Goal: Task Accomplishment & Management: Manage account settings

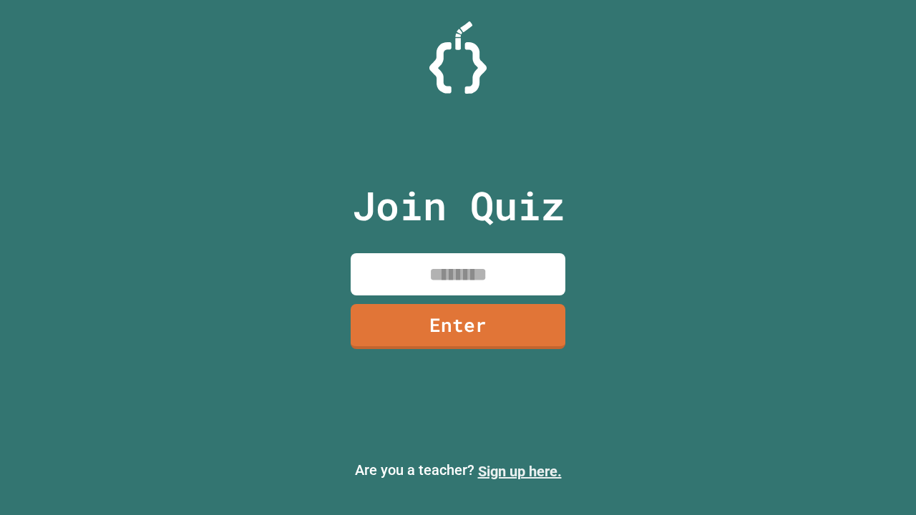
click at [519, 471] on link "Sign up here." at bounding box center [520, 471] width 84 height 17
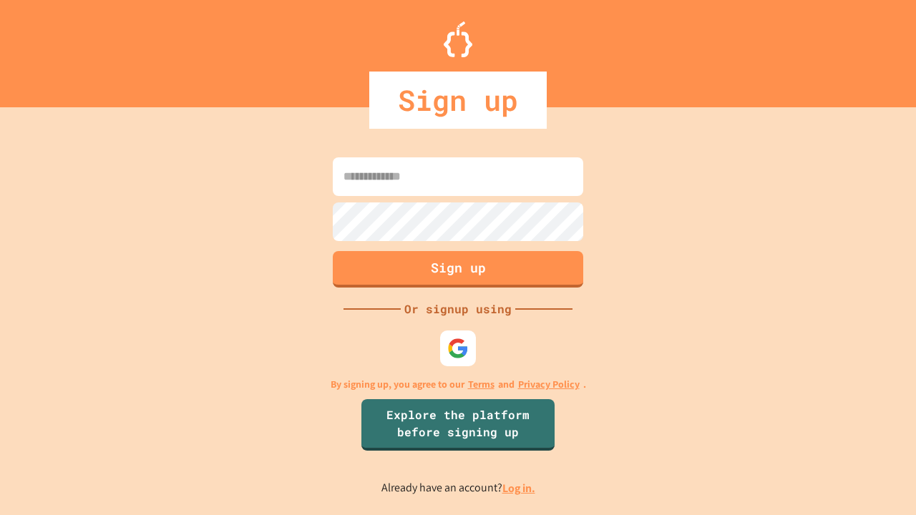
click at [519, 488] on link "Log in." at bounding box center [518, 488] width 33 height 15
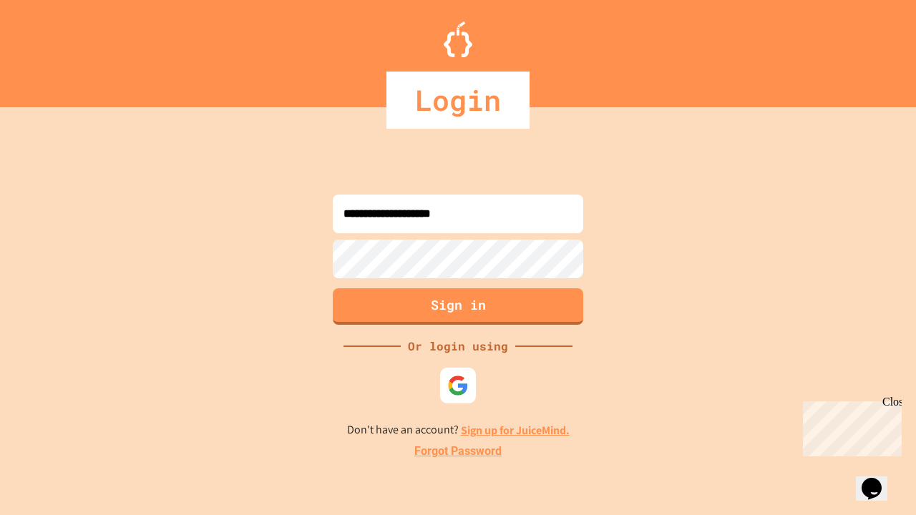
type input "**********"
